Goal: Navigation & Orientation: Find specific page/section

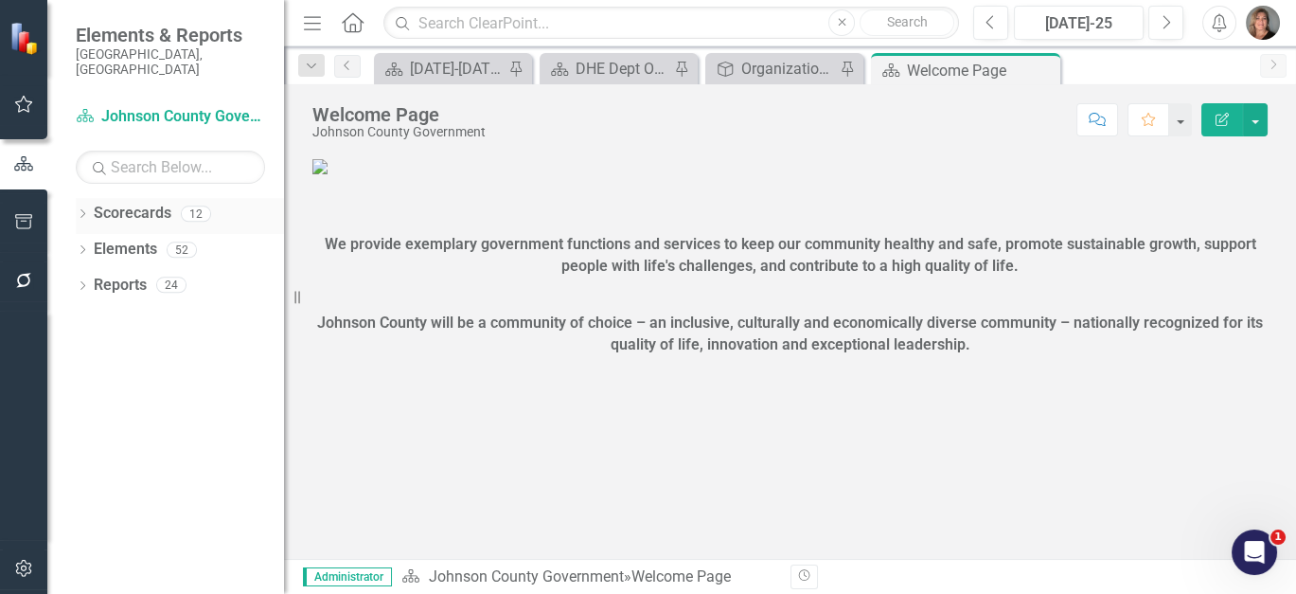
click at [116, 203] on link "Scorecards" at bounding box center [133, 214] width 78 height 22
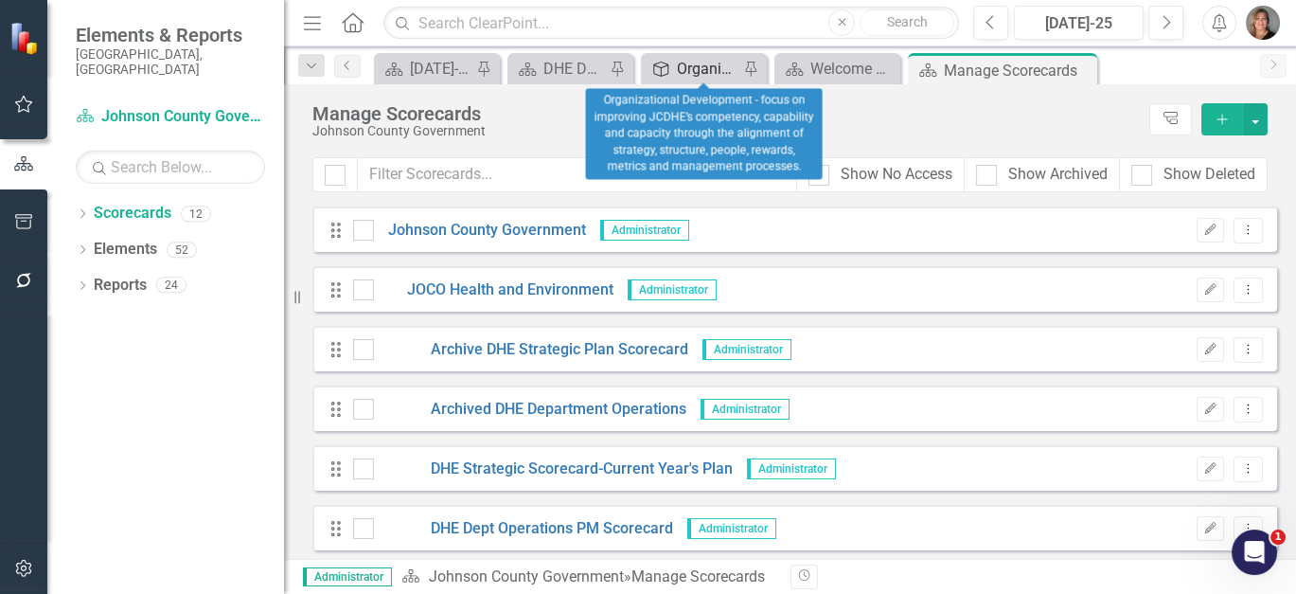
click at [689, 68] on div "Organizational Development - focus on improving JCDHE’s competency, capability …" at bounding box center [708, 69] width 62 height 24
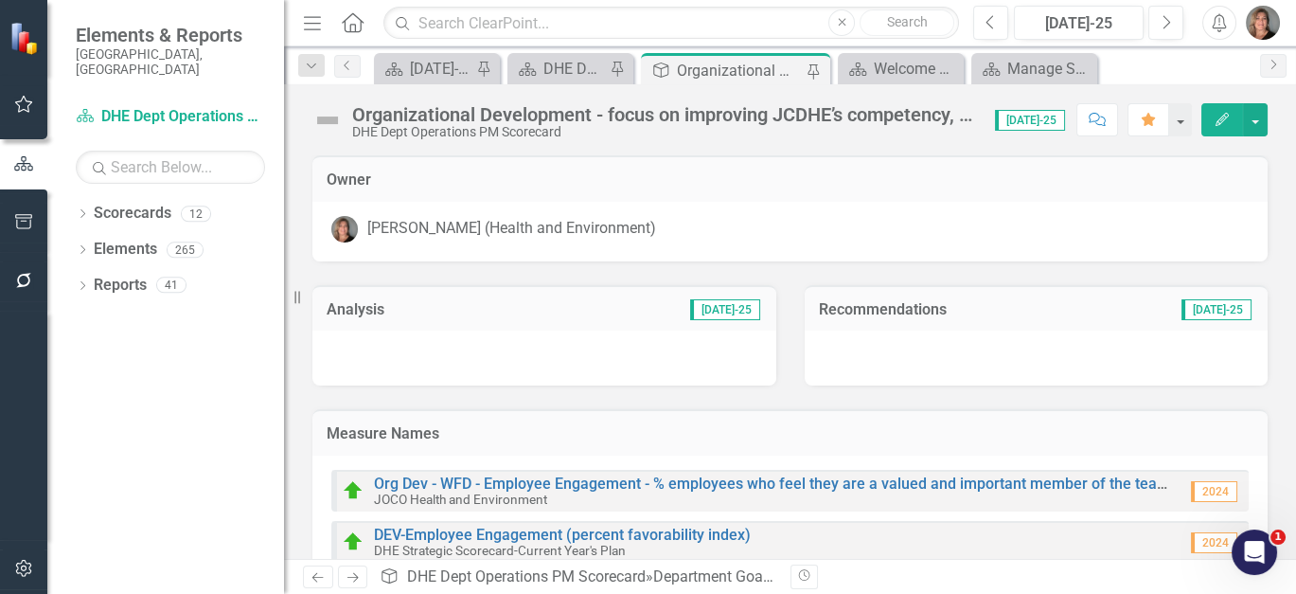
click at [921, 426] on h3 "Measure Names" at bounding box center [790, 433] width 927 height 17
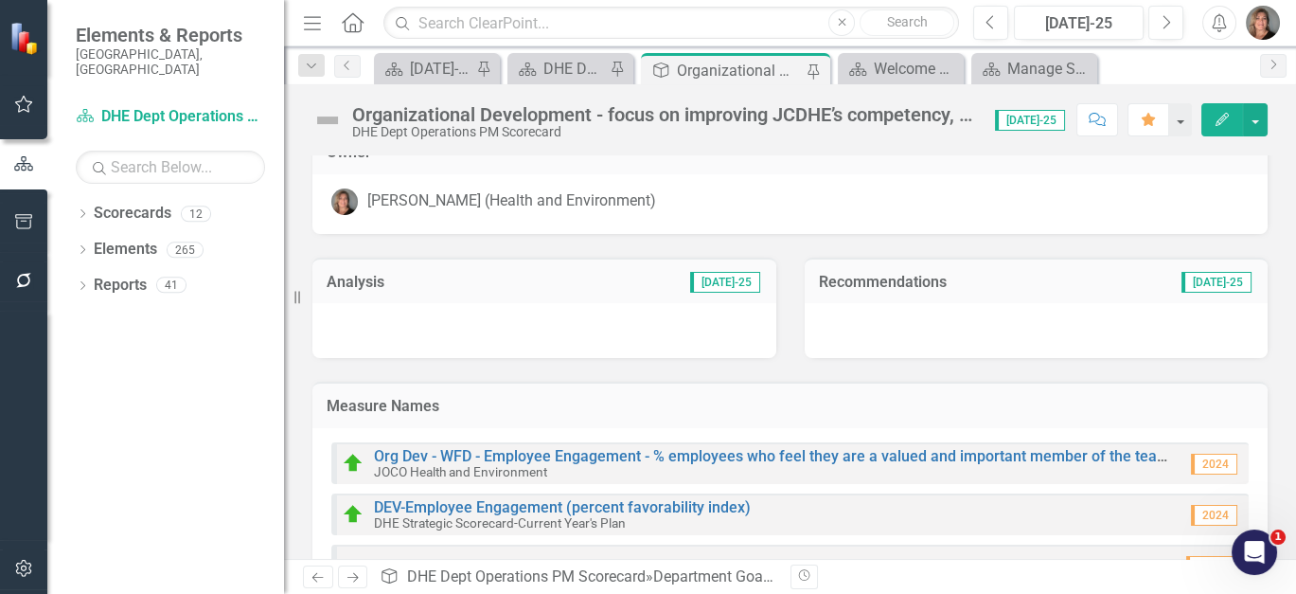
scroll to position [21, 0]
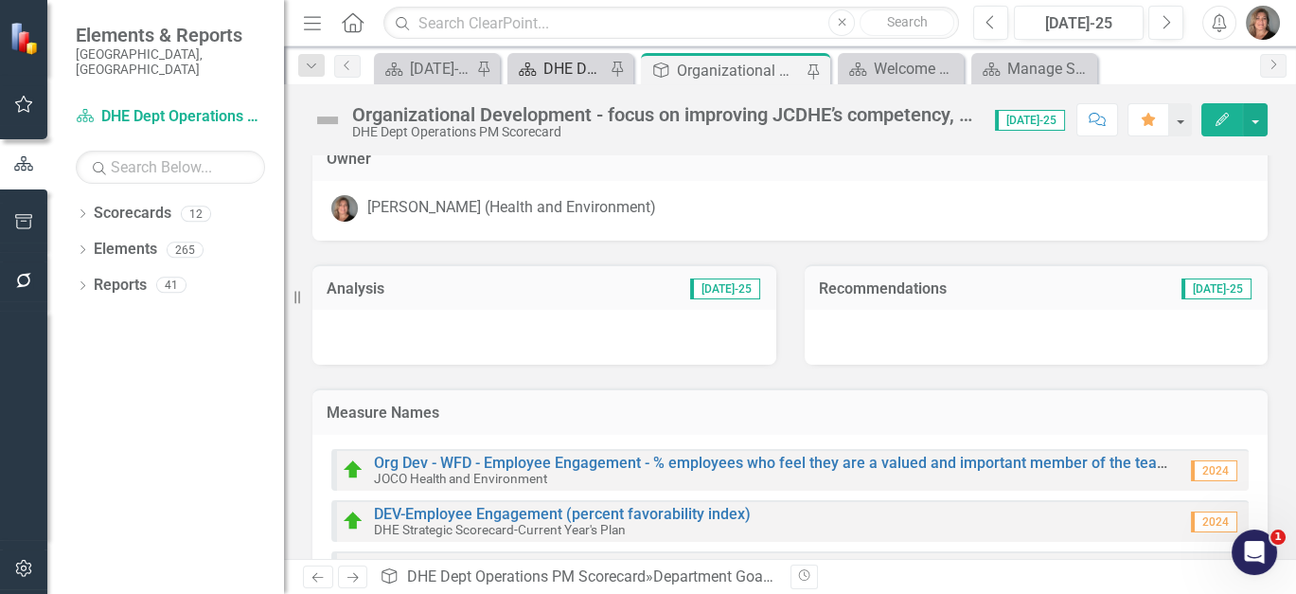
click at [570, 67] on div "DHE Dept Operations PM Scorecard" at bounding box center [574, 69] width 62 height 24
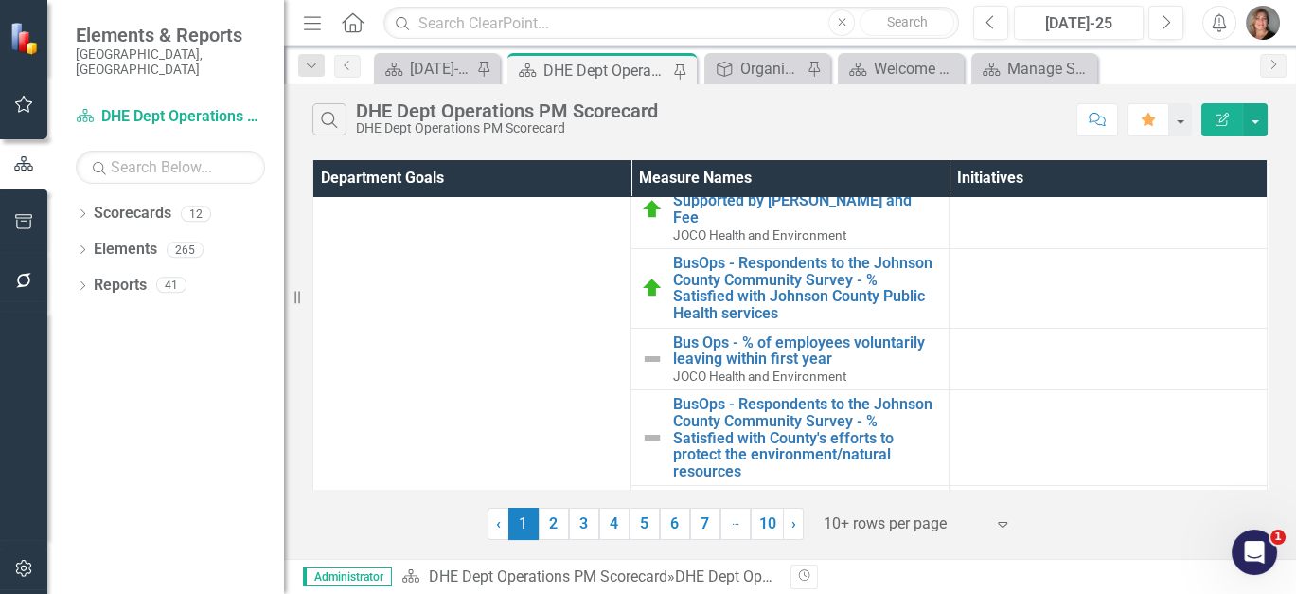
scroll to position [292, 0]
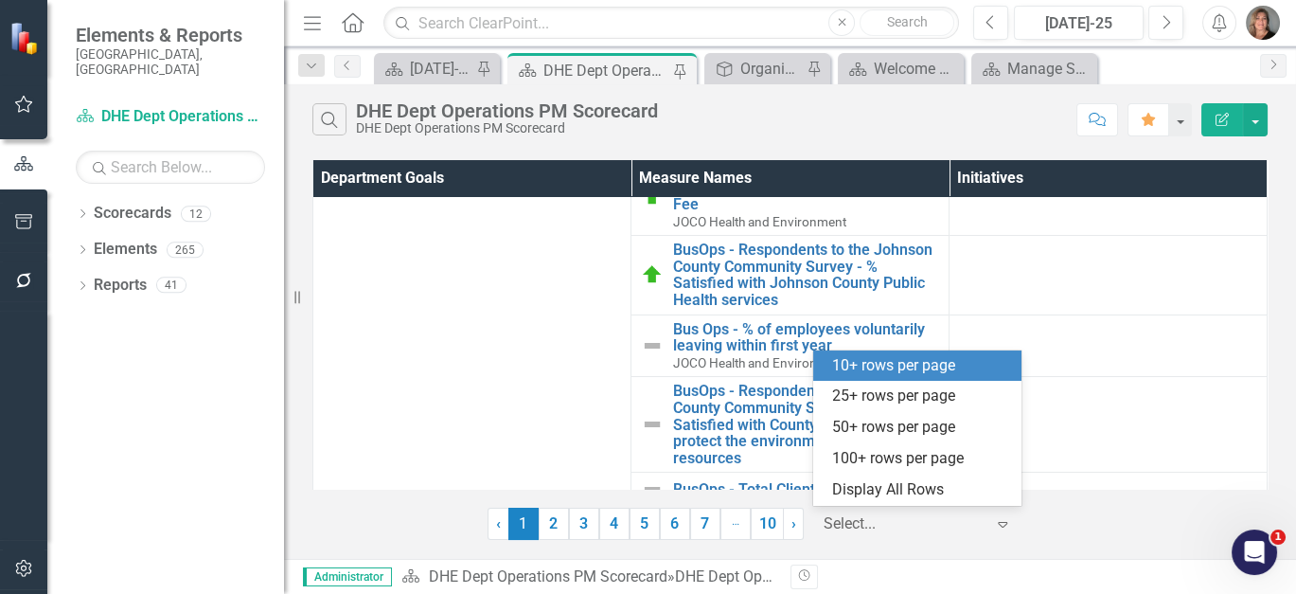
click at [918, 493] on div "Display All Rows" at bounding box center [921, 490] width 178 height 22
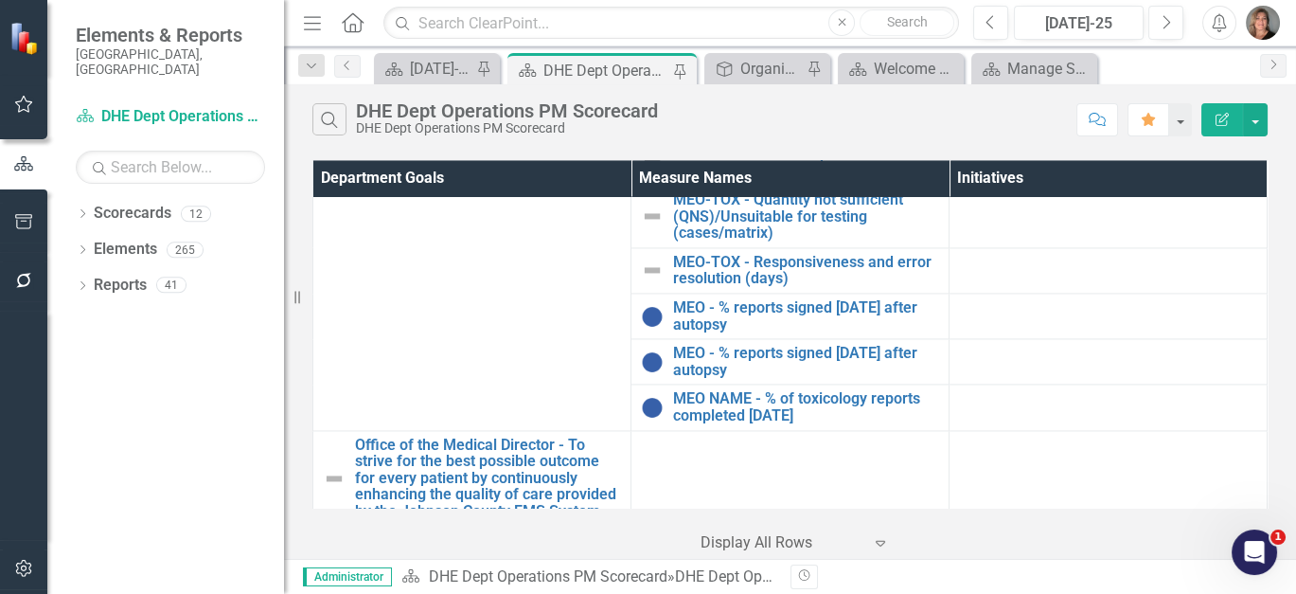
scroll to position [4924, 0]
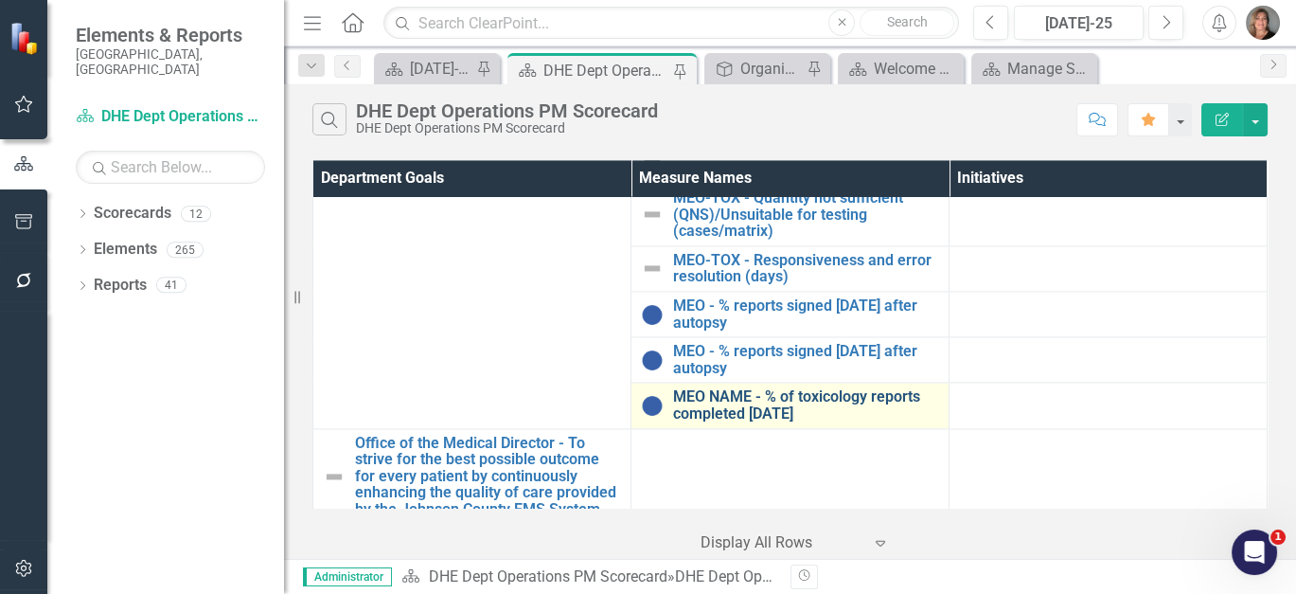
click at [882, 388] on link "MEO NAME - % of toxicology reports completed [DATE]" at bounding box center [806, 404] width 266 height 33
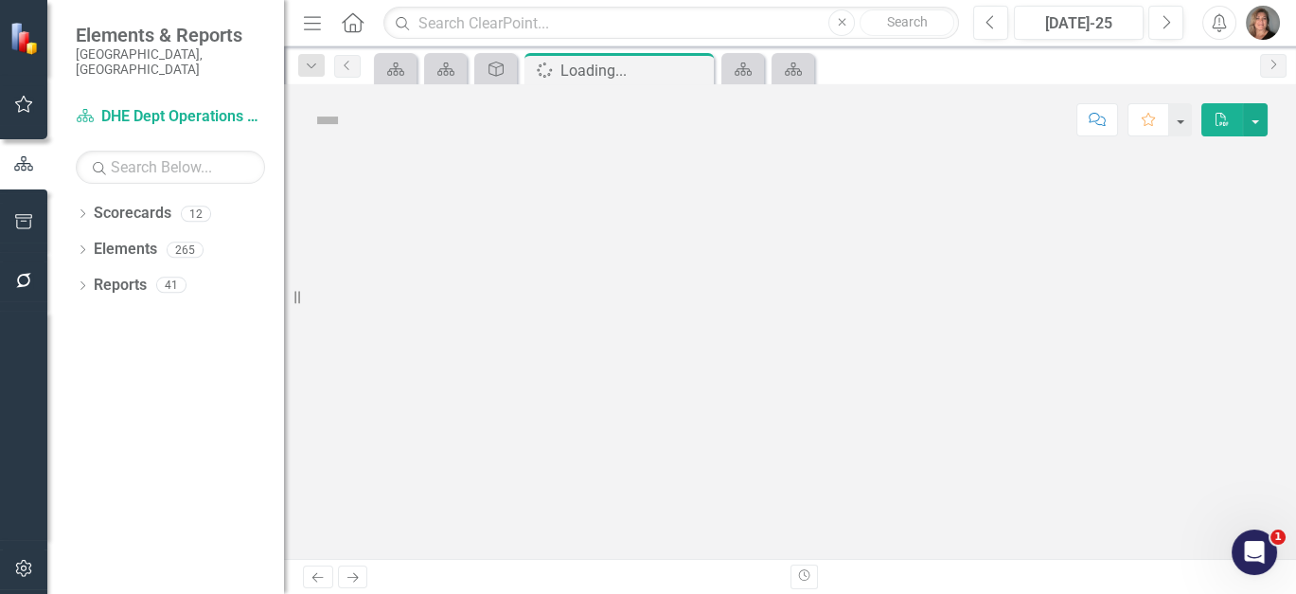
click at [552, 364] on div at bounding box center [790, 356] width 1012 height 403
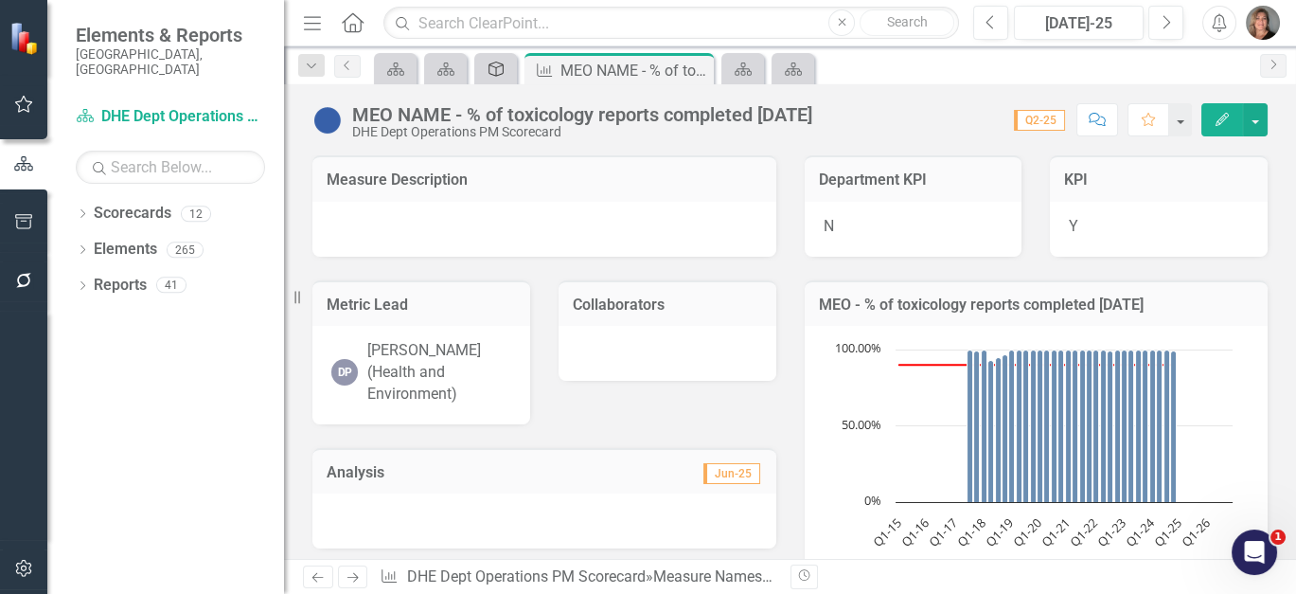
click at [509, 67] on link "Department Goal" at bounding box center [495, 69] width 33 height 24
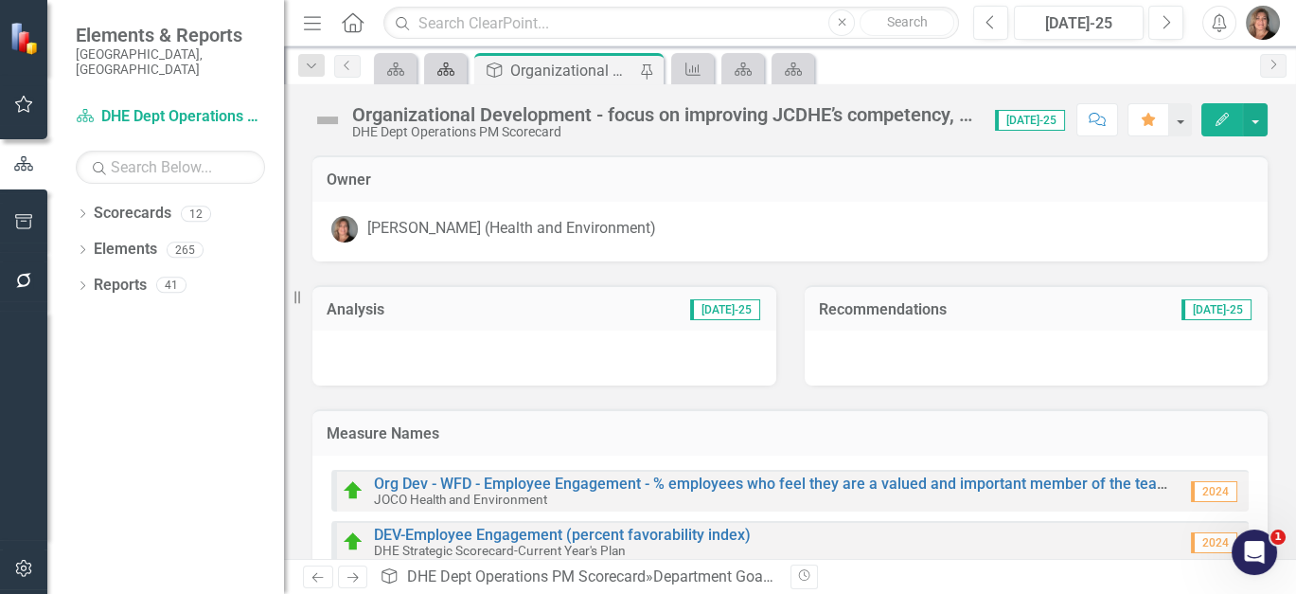
click at [443, 76] on div "Scorecard" at bounding box center [442, 69] width 27 height 24
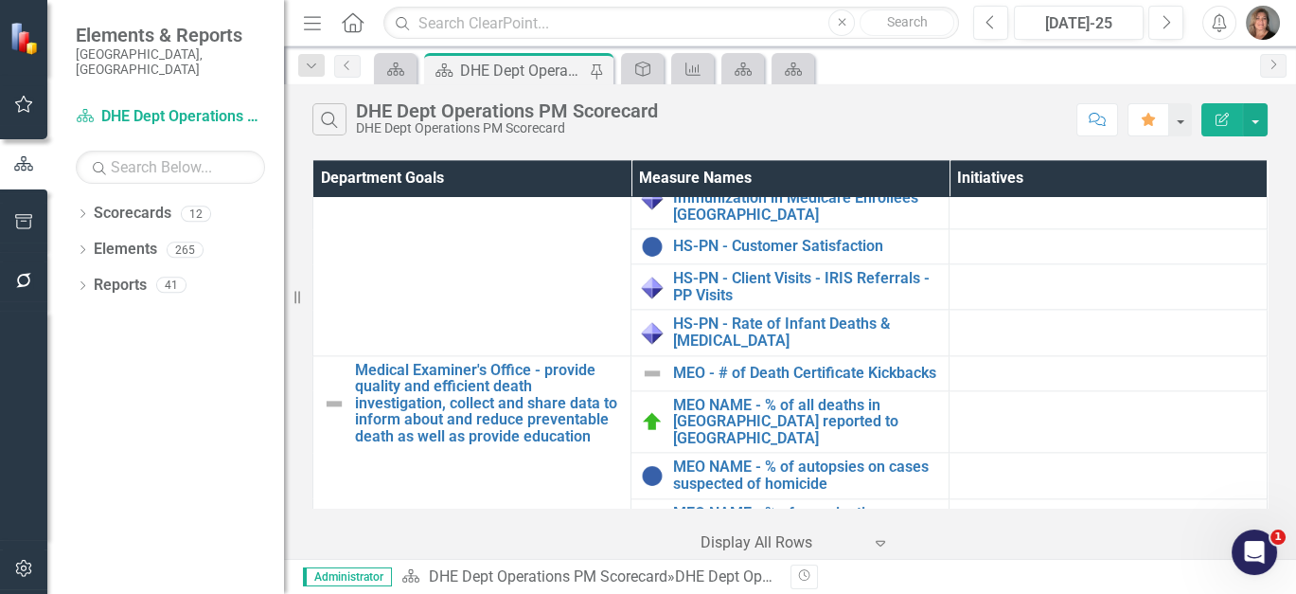
scroll to position [4076, 0]
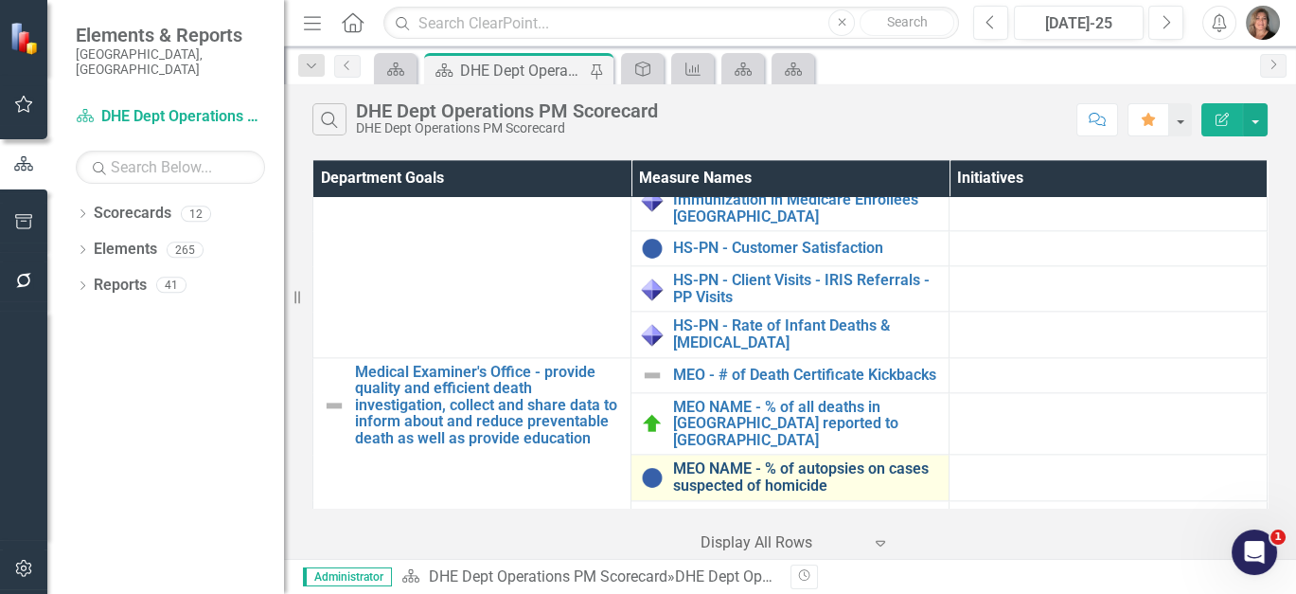
click at [775, 460] on link "MEO NAME - % of autopsies on cases suspected of homicide" at bounding box center [806, 476] width 266 height 33
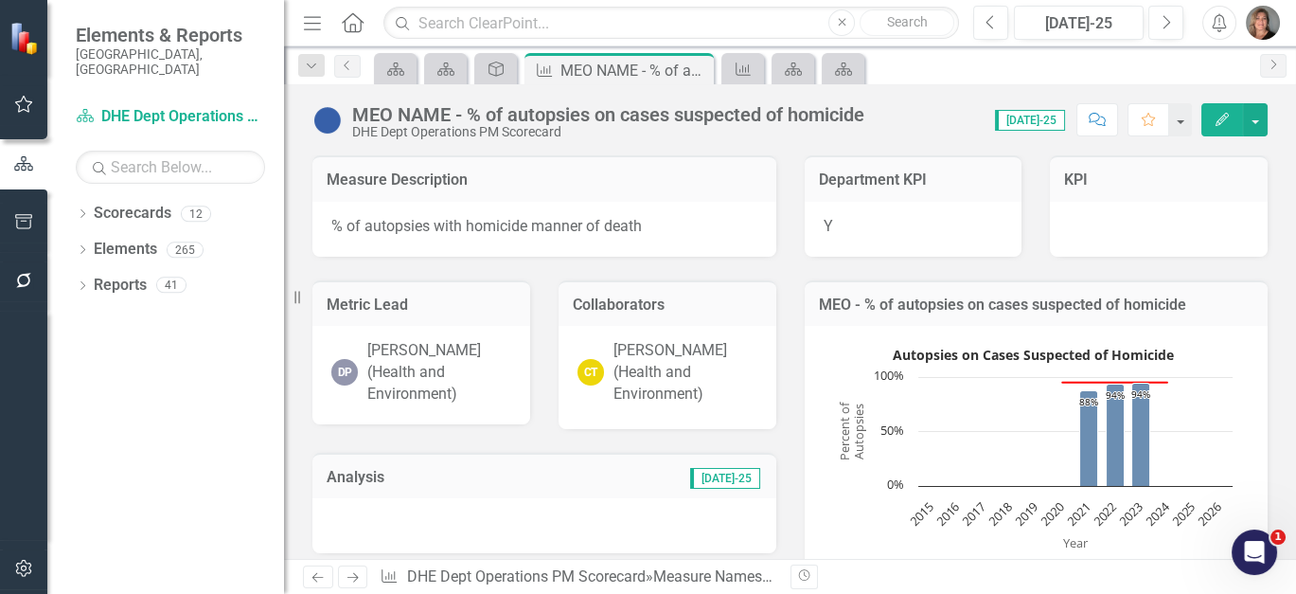
click at [311, 583] on icon "Previous" at bounding box center [318, 577] width 16 height 12
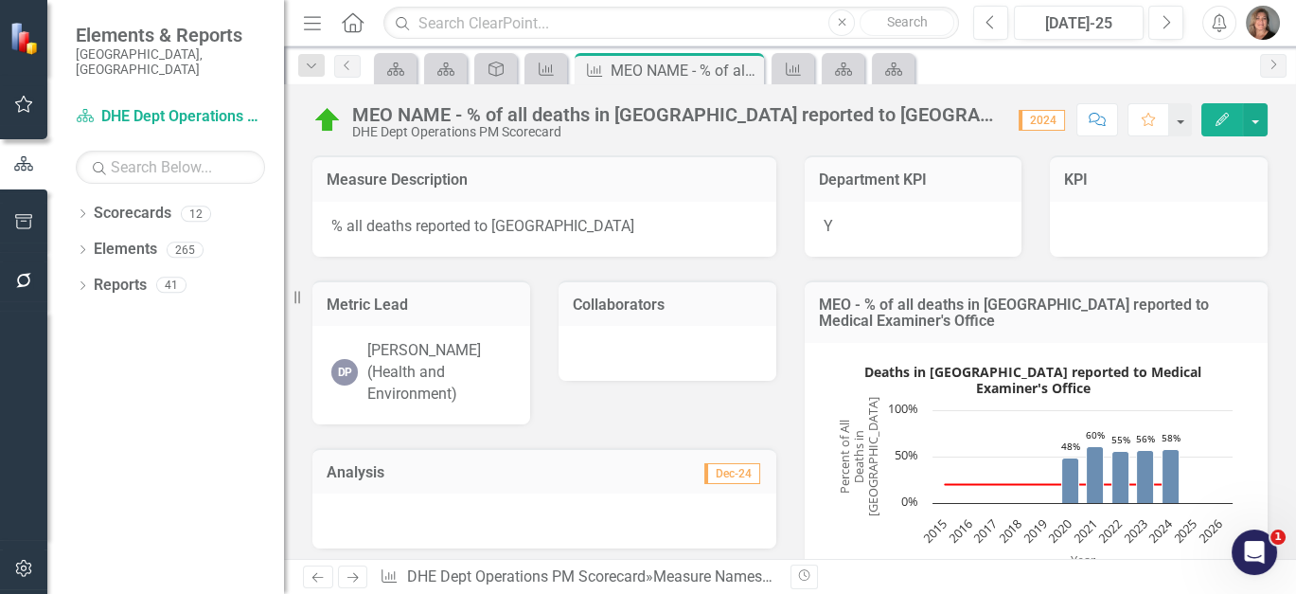
click at [325, 575] on icon "Previous" at bounding box center [318, 577] width 16 height 12
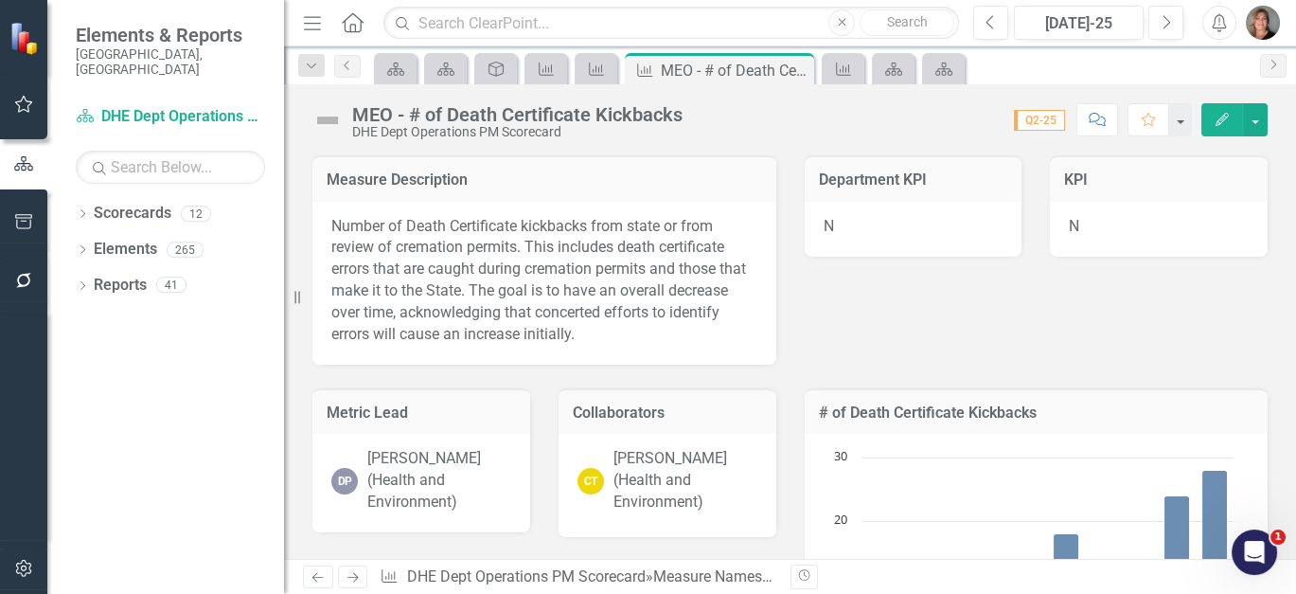
click at [326, 575] on link "Previous" at bounding box center [318, 576] width 30 height 23
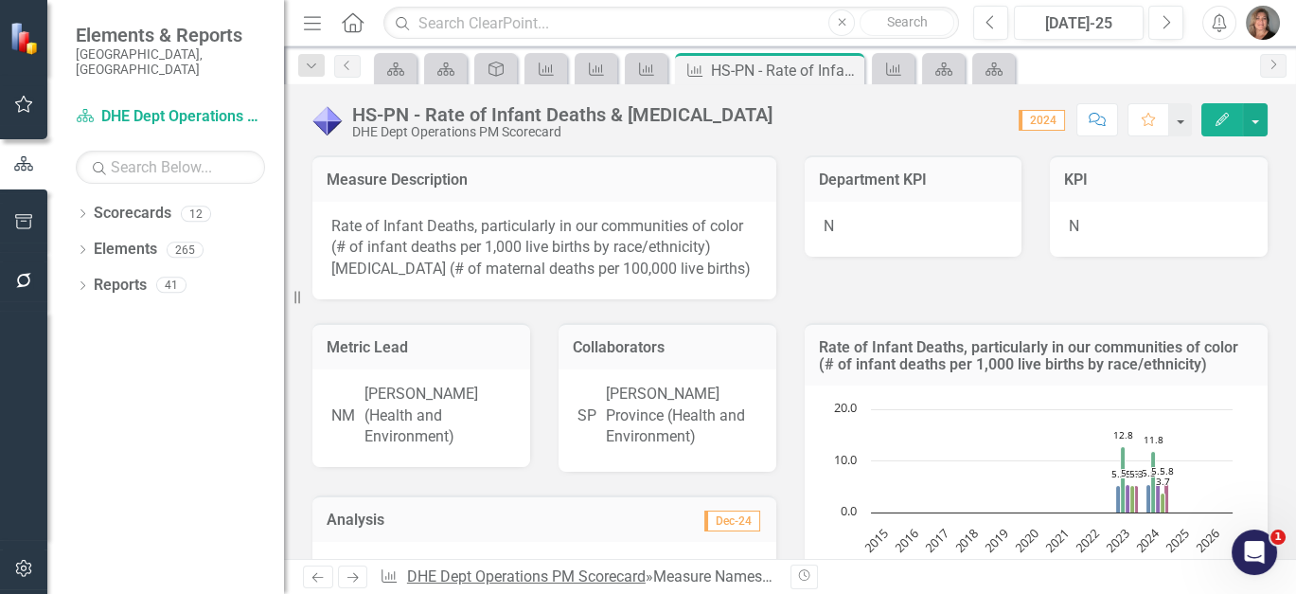
click at [543, 580] on link "DHE Dept Operations PM Scorecard" at bounding box center [526, 576] width 239 height 18
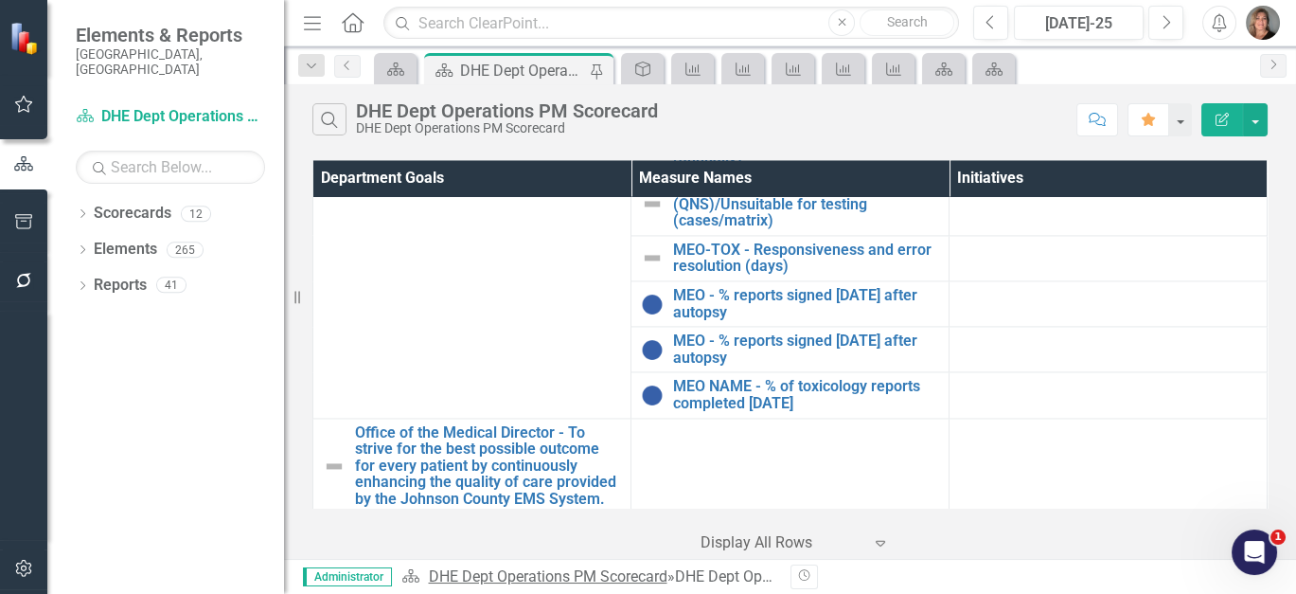
scroll to position [4934, 0]
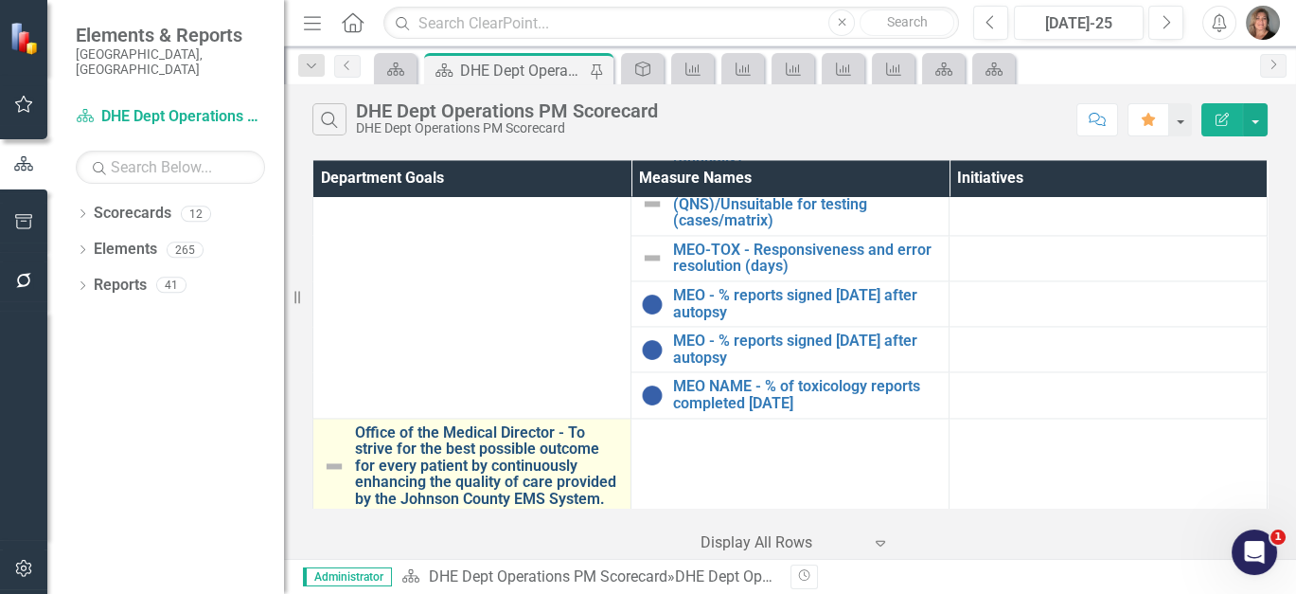
click at [443, 424] on link "Office of the Medical Director - To strive for the best possible outcome for ev…" at bounding box center [488, 465] width 266 height 83
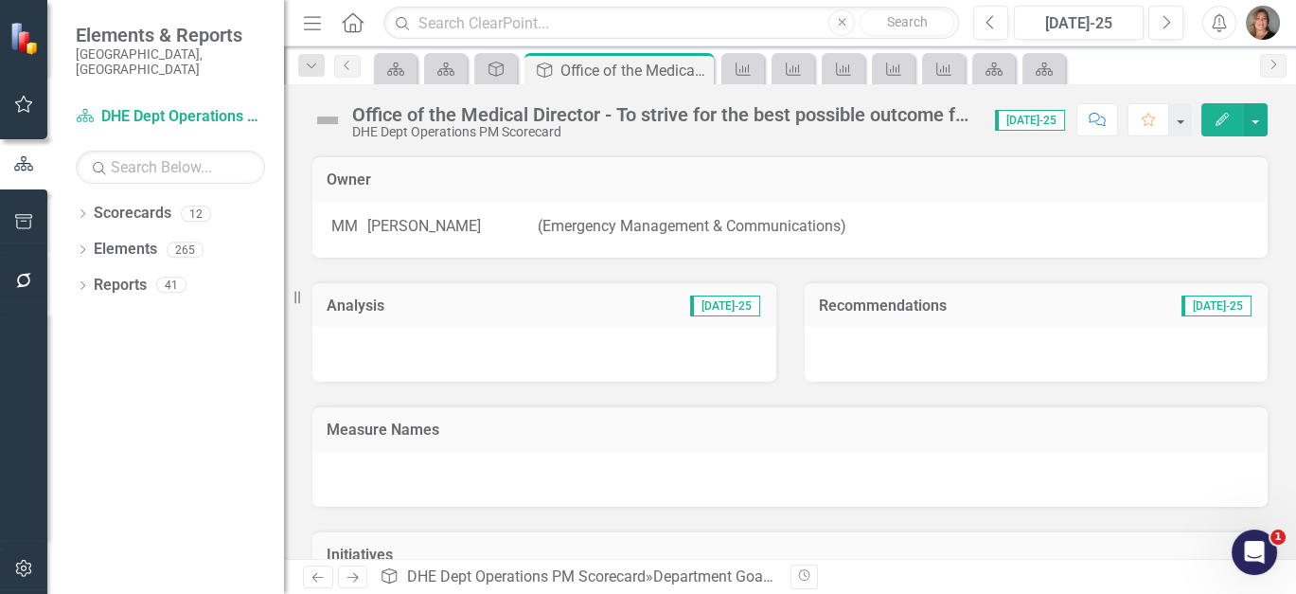
click at [806, 417] on div "Measure Names" at bounding box center [789, 428] width 955 height 46
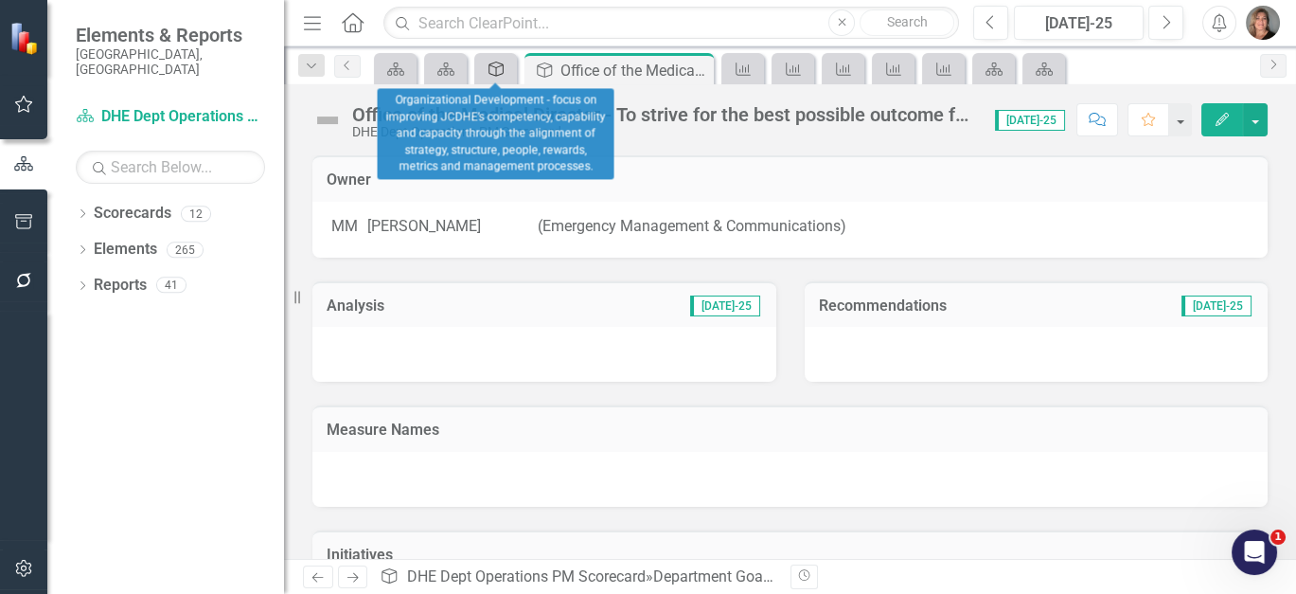
click at [498, 72] on icon "Department Goal" at bounding box center [496, 69] width 19 height 15
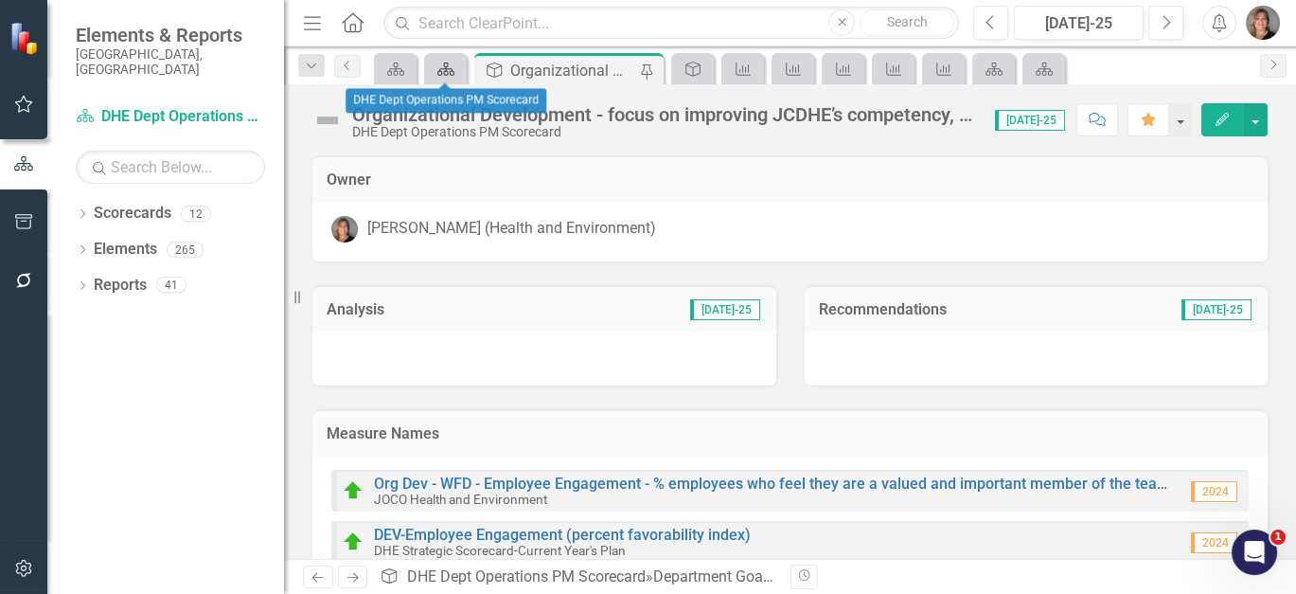
click at [449, 66] on icon "Scorecard" at bounding box center [445, 69] width 19 height 15
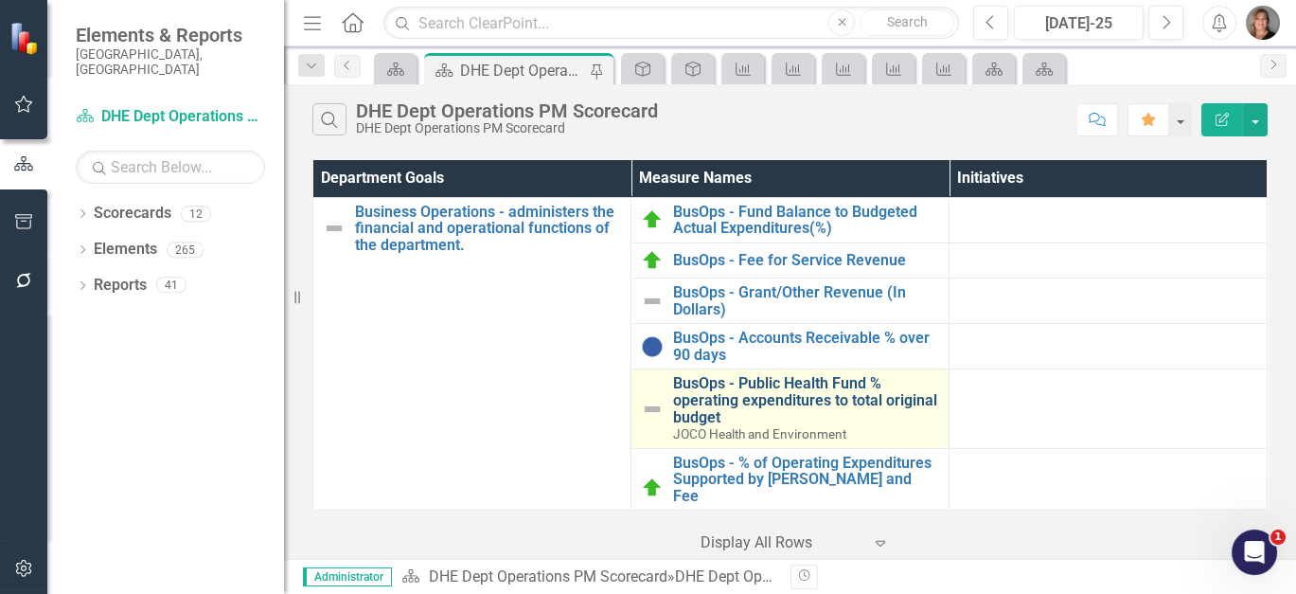
click at [856, 377] on link "BusOps - Public Health Fund % operating expenditures to total original budget" at bounding box center [806, 400] width 266 height 50
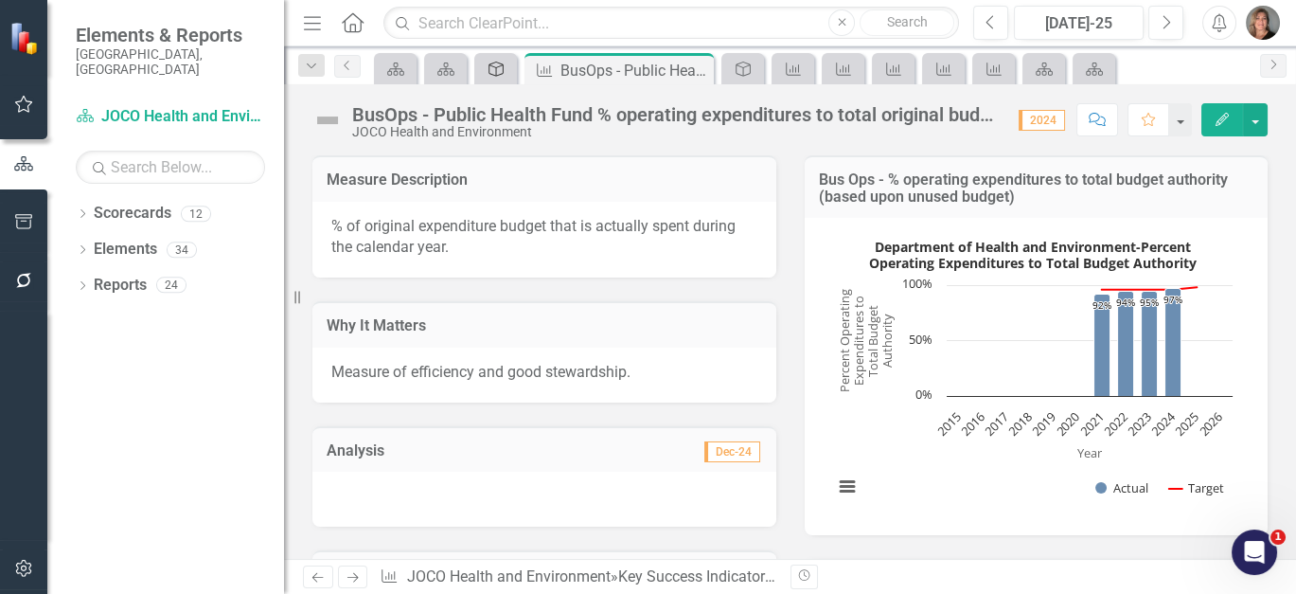
click at [499, 64] on icon "Goal" at bounding box center [496, 69] width 19 height 15
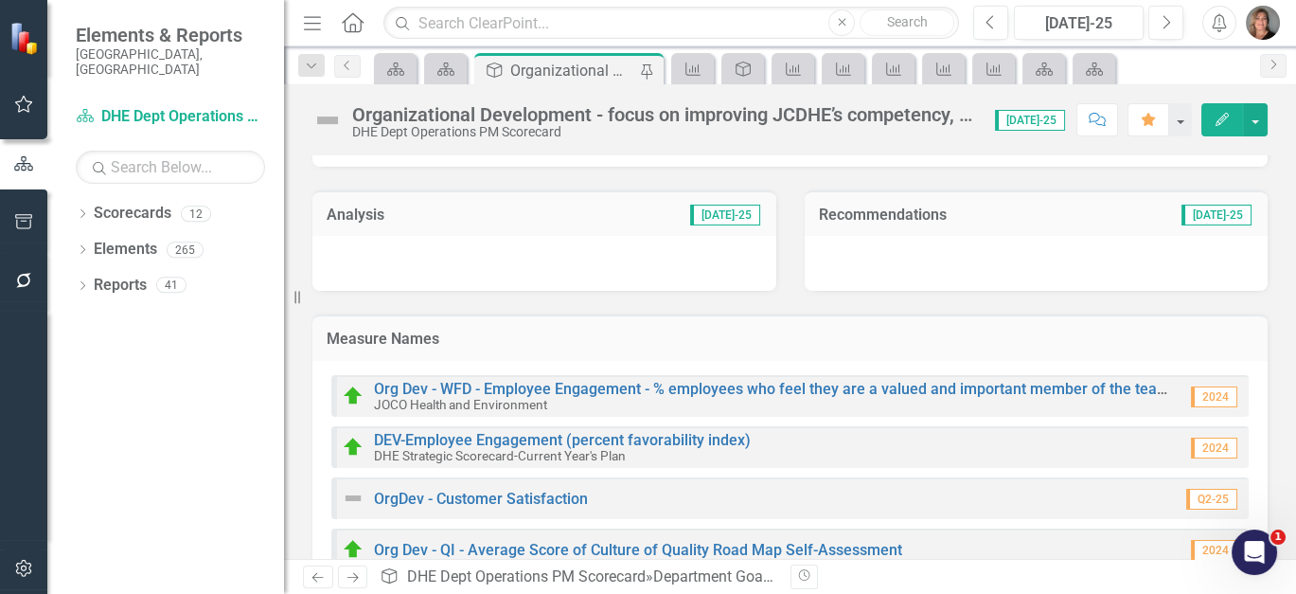
scroll to position [88, 0]
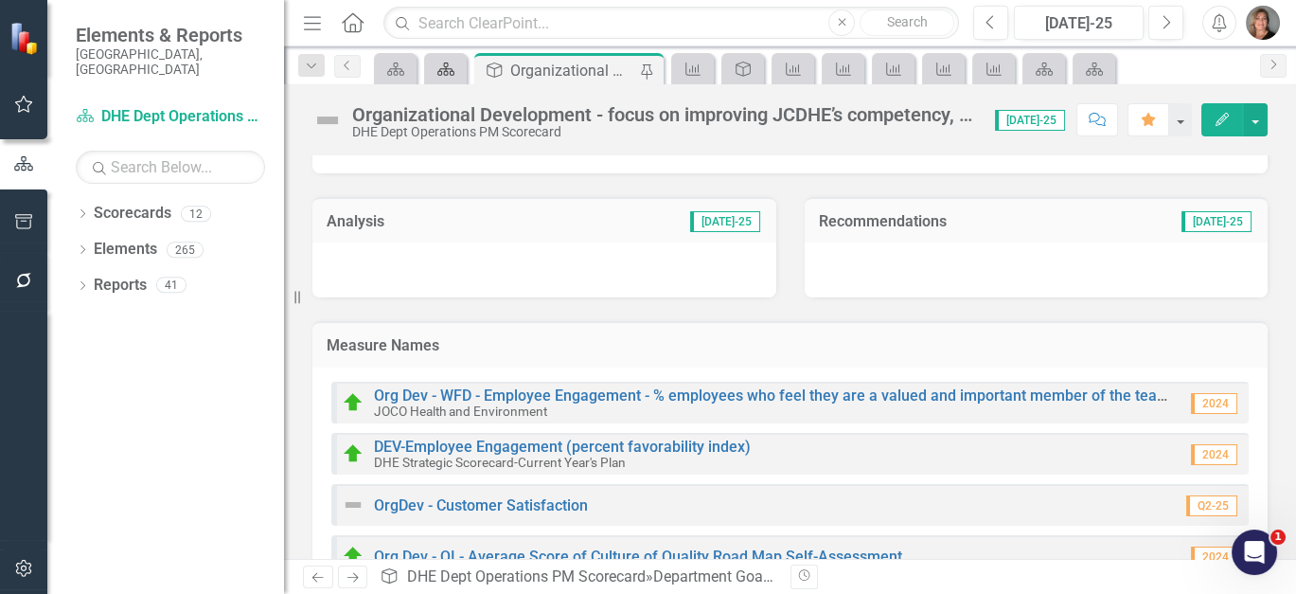
click at [450, 72] on icon at bounding box center [445, 68] width 17 height 13
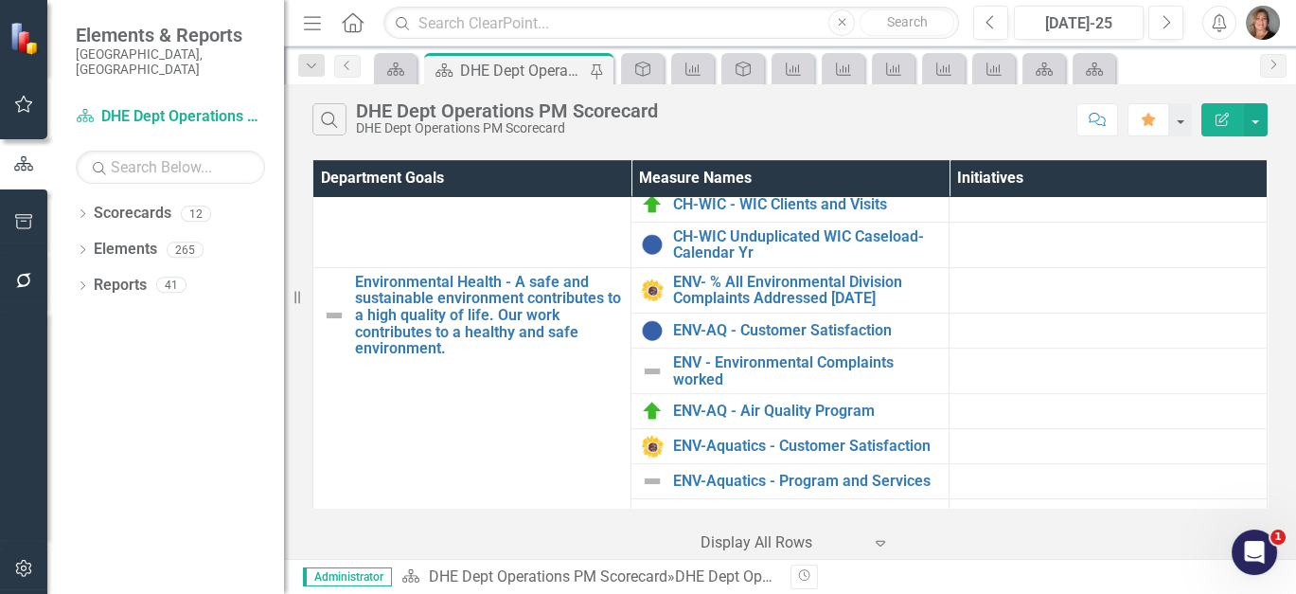
scroll to position [1674, 0]
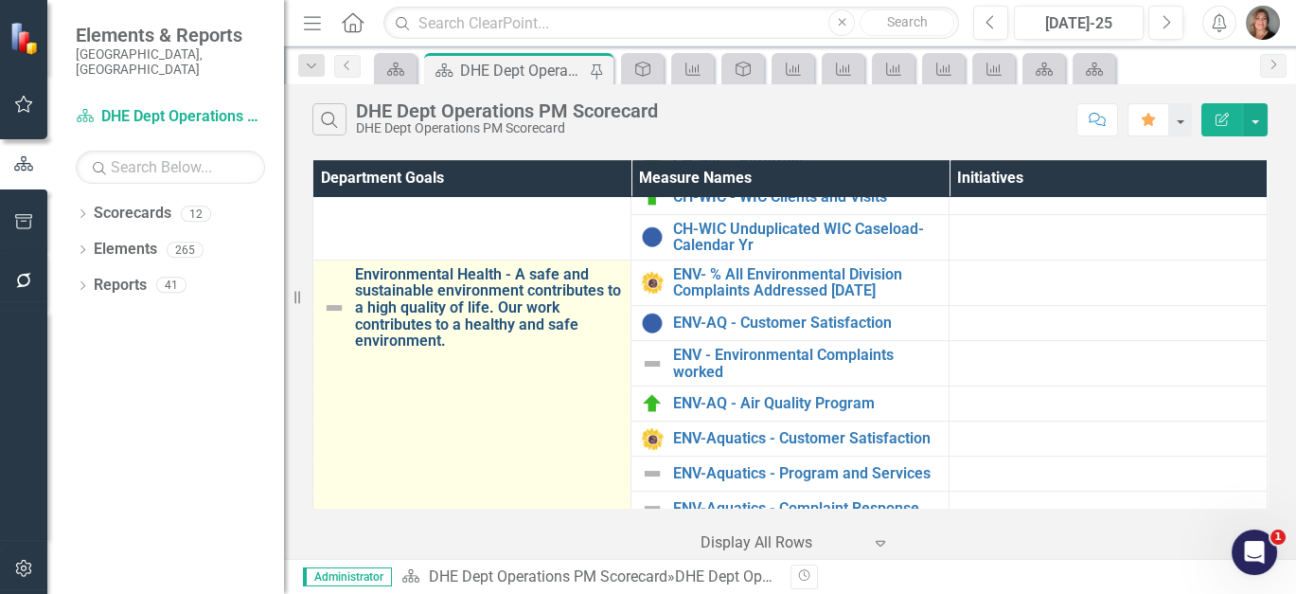
click at [483, 273] on link "Environmental Health - A safe and sustainable environment contributes to a high…" at bounding box center [488, 307] width 266 height 83
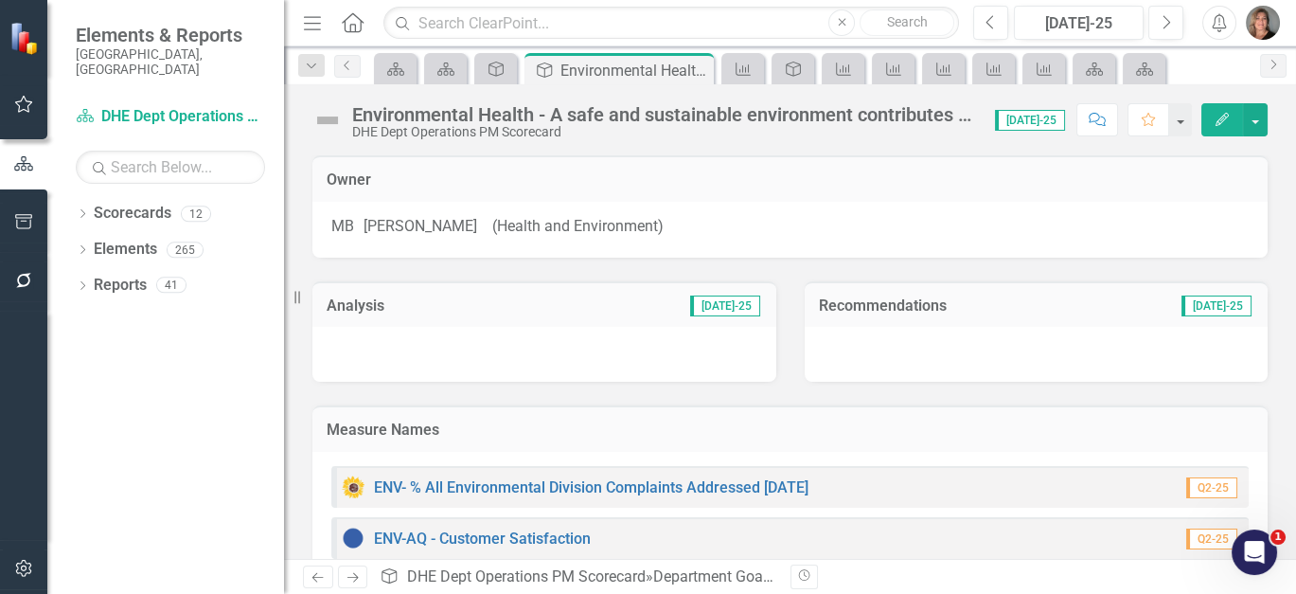
click at [745, 434] on h3 "Measure Names" at bounding box center [790, 429] width 927 height 17
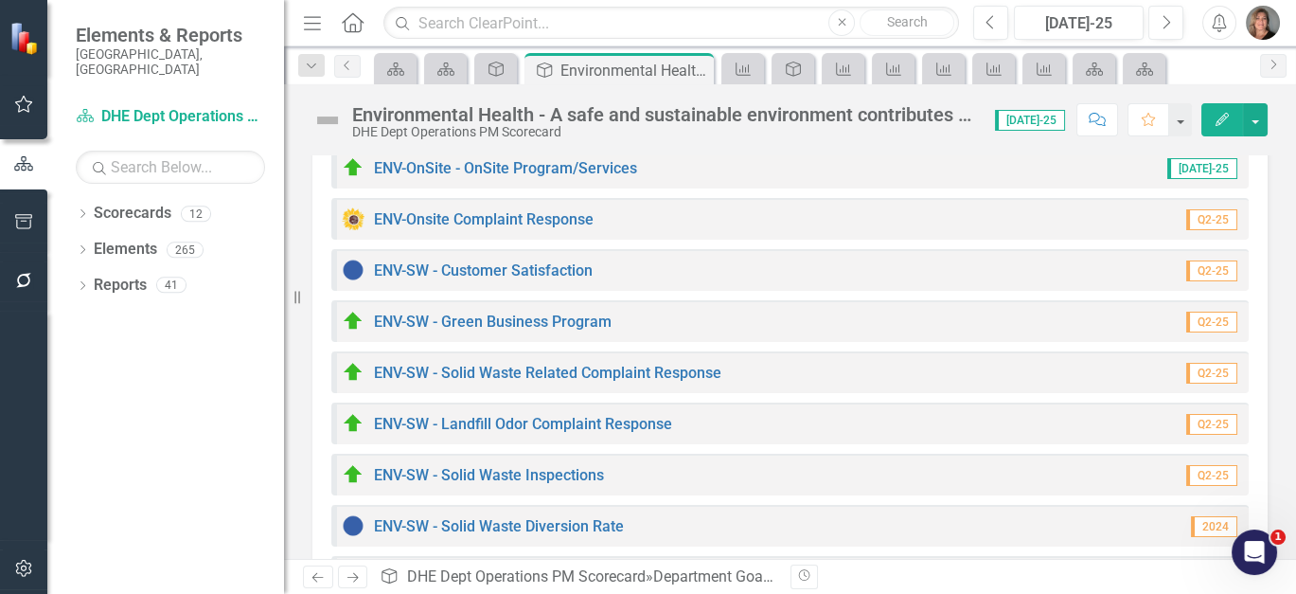
scroll to position [1144, 0]
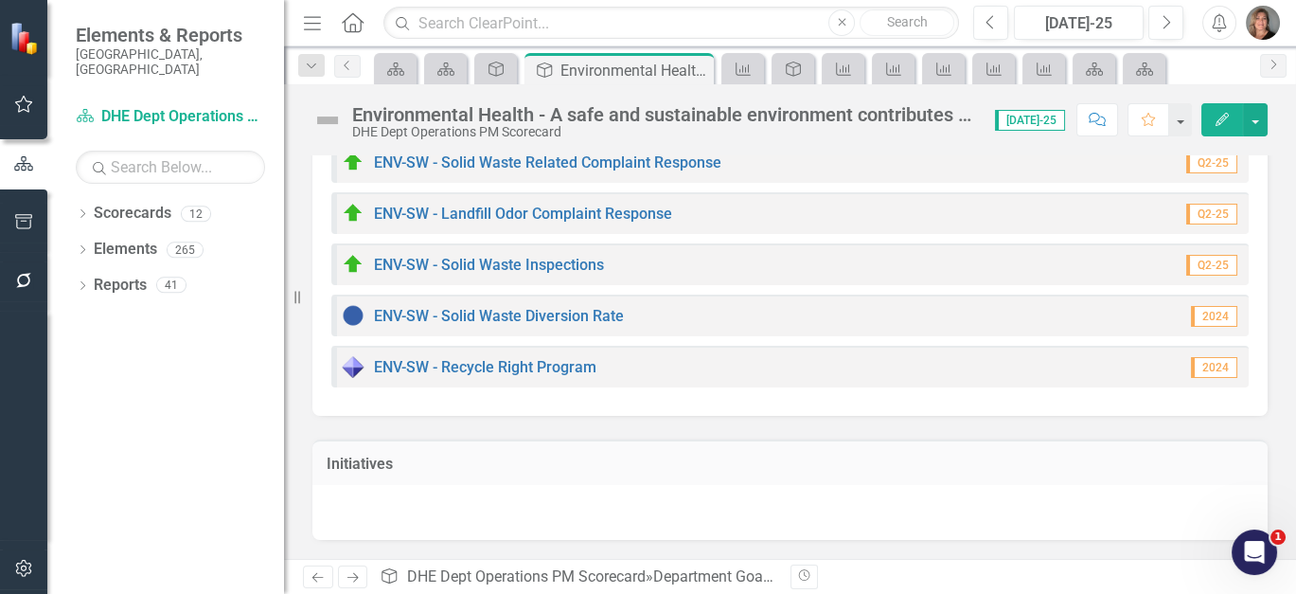
click at [717, 216] on div "ENV-SW - Landfill Odor Complaint Response Q2-25" at bounding box center [789, 213] width 917 height 42
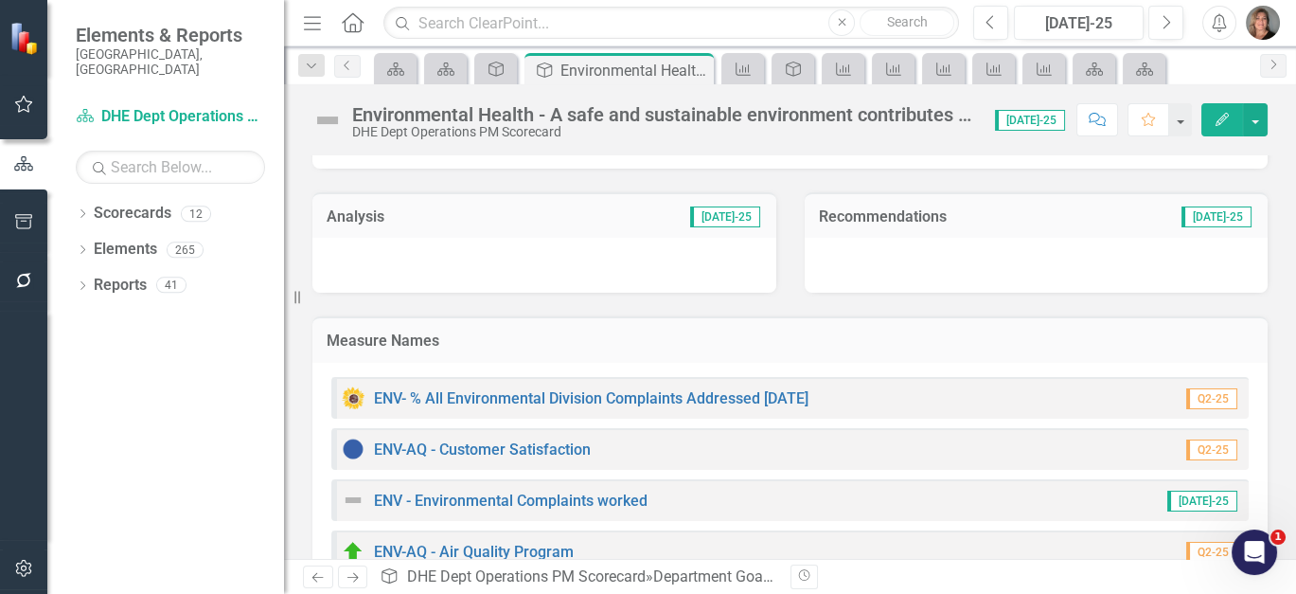
scroll to position [85, 0]
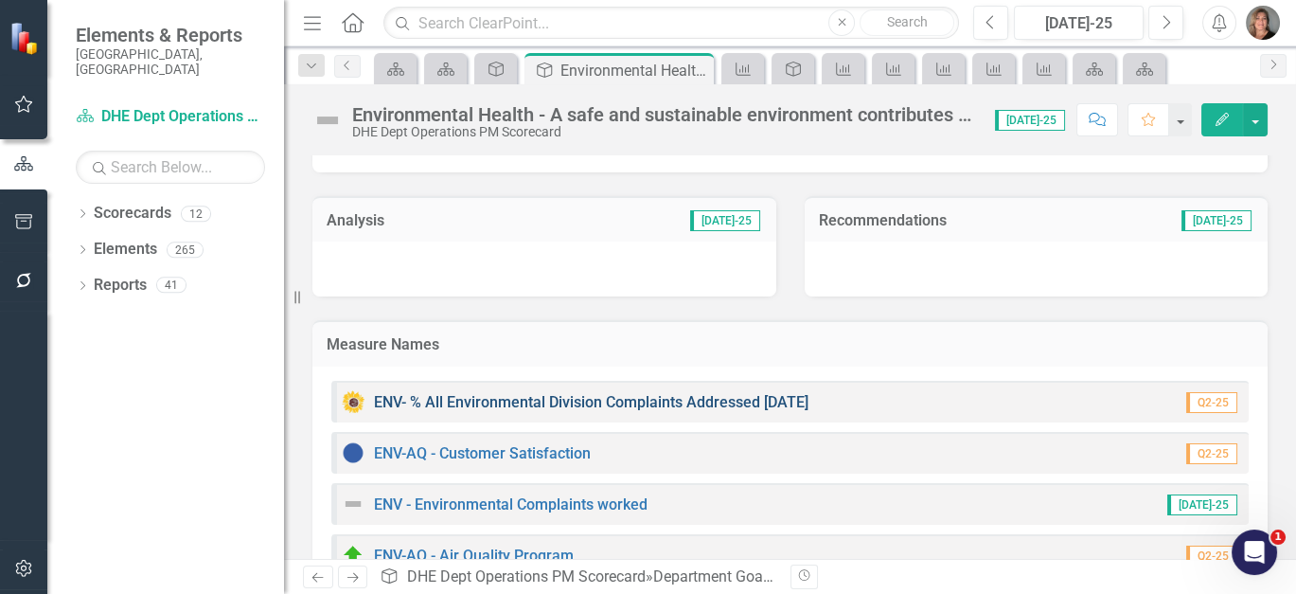
click at [570, 400] on link "ENV- % All Environmental Division Complaints Addressed [DATE]" at bounding box center [591, 402] width 435 height 18
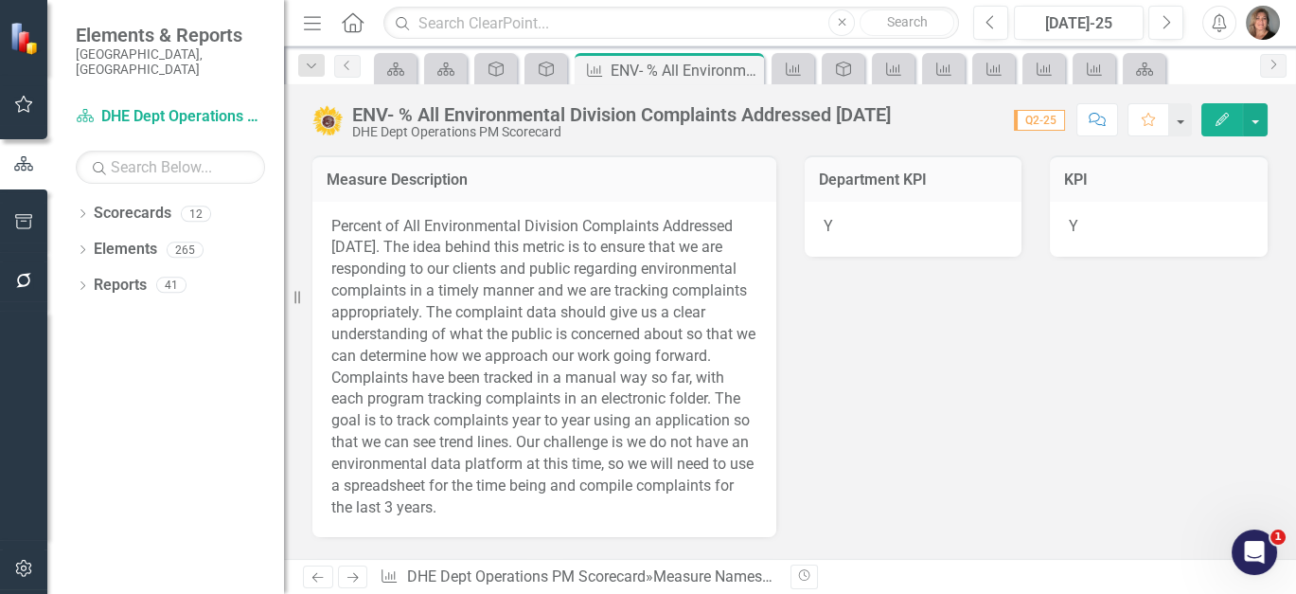
click at [714, 397] on span "Percent of All Environmental Division Complaints Addressed [DATE]. The idea beh…" at bounding box center [543, 366] width 424 height 299
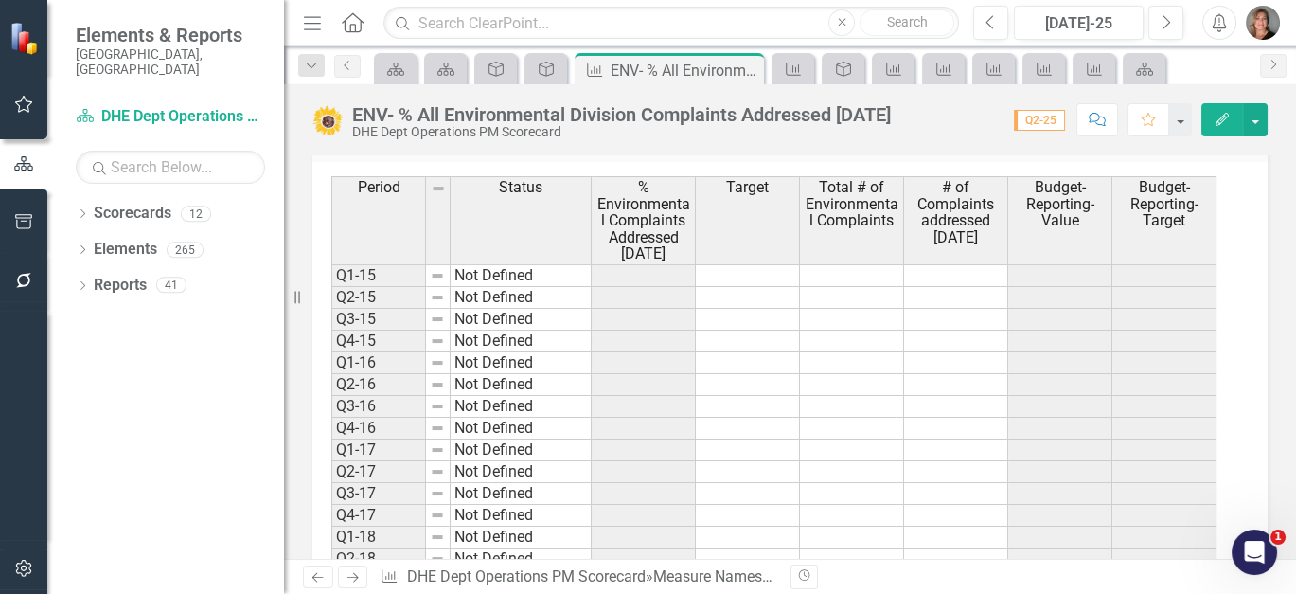
scroll to position [892, 0]
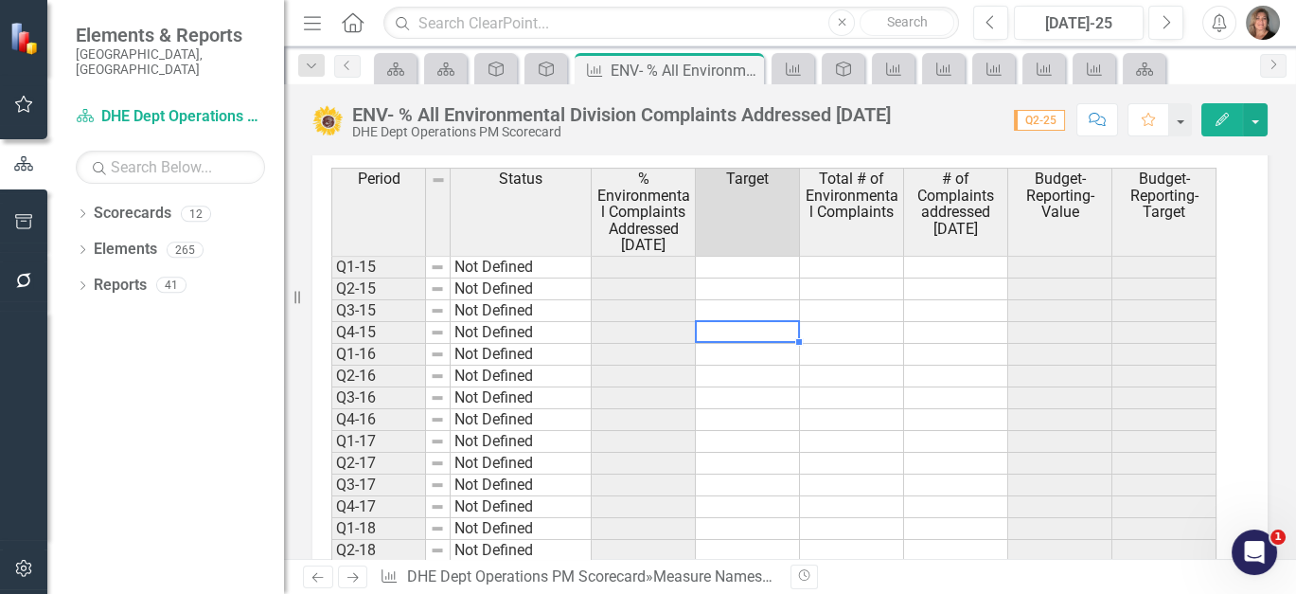
click at [762, 334] on td at bounding box center [748, 333] width 104 height 22
